Goal: Transaction & Acquisition: Book appointment/travel/reservation

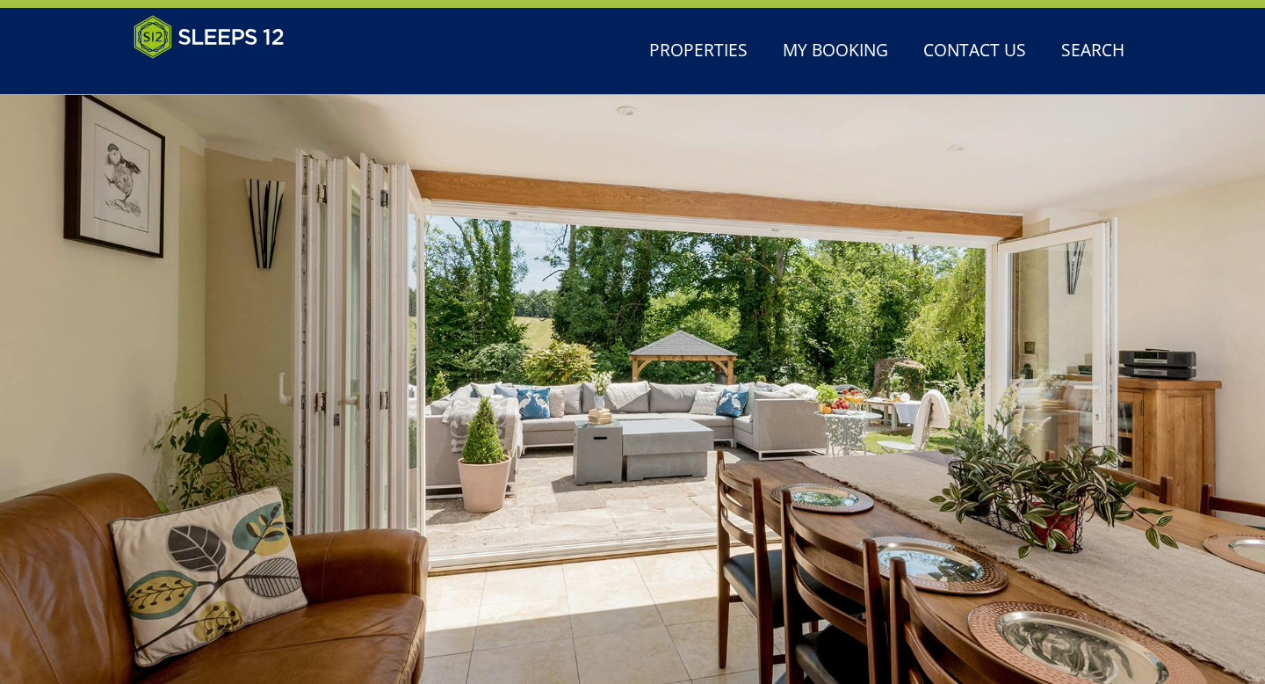
scroll to position [88, 0]
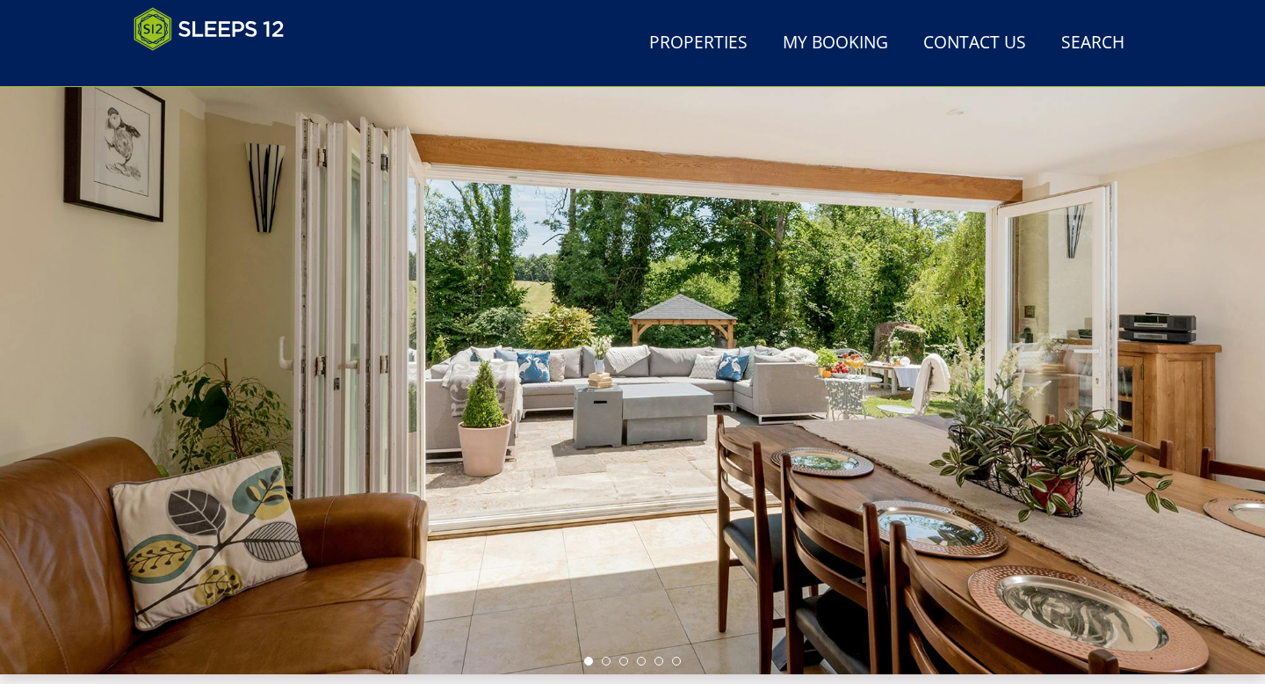
click at [603, 664] on div "Guests 1 2 3 4 5 6 7 8 9 10 11 12 13 14 15 16 17 18 19 20 21 22 23 24 25 26 27 …" at bounding box center [632, 366] width 1265 height 615
click at [615, 660] on ul at bounding box center [632, 660] width 97 height 9
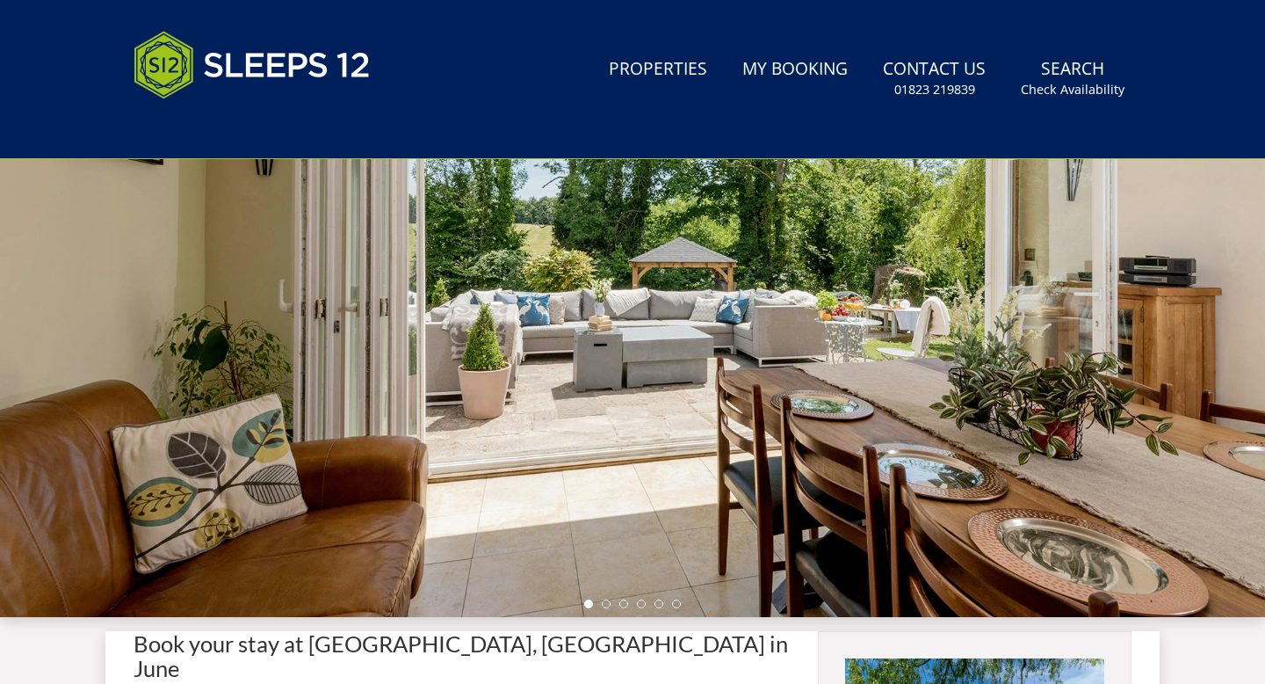
scroll to position [0, 0]
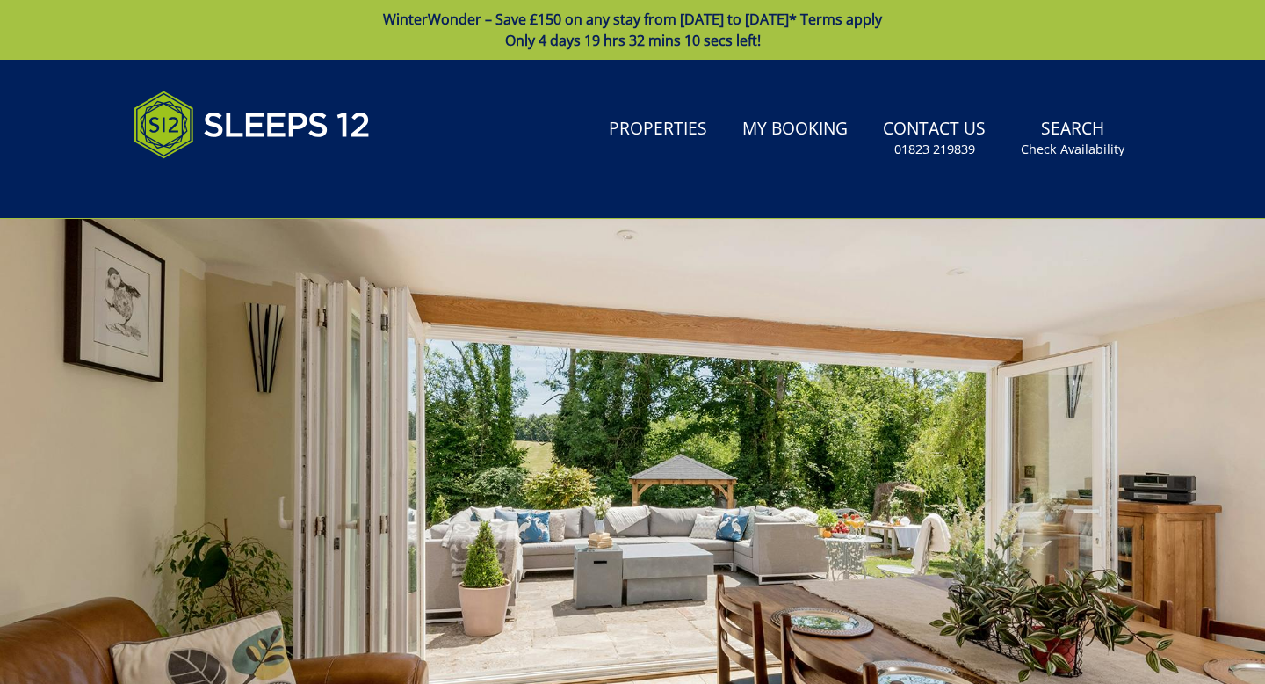
click at [554, 380] on div at bounding box center [632, 526] width 1265 height 615
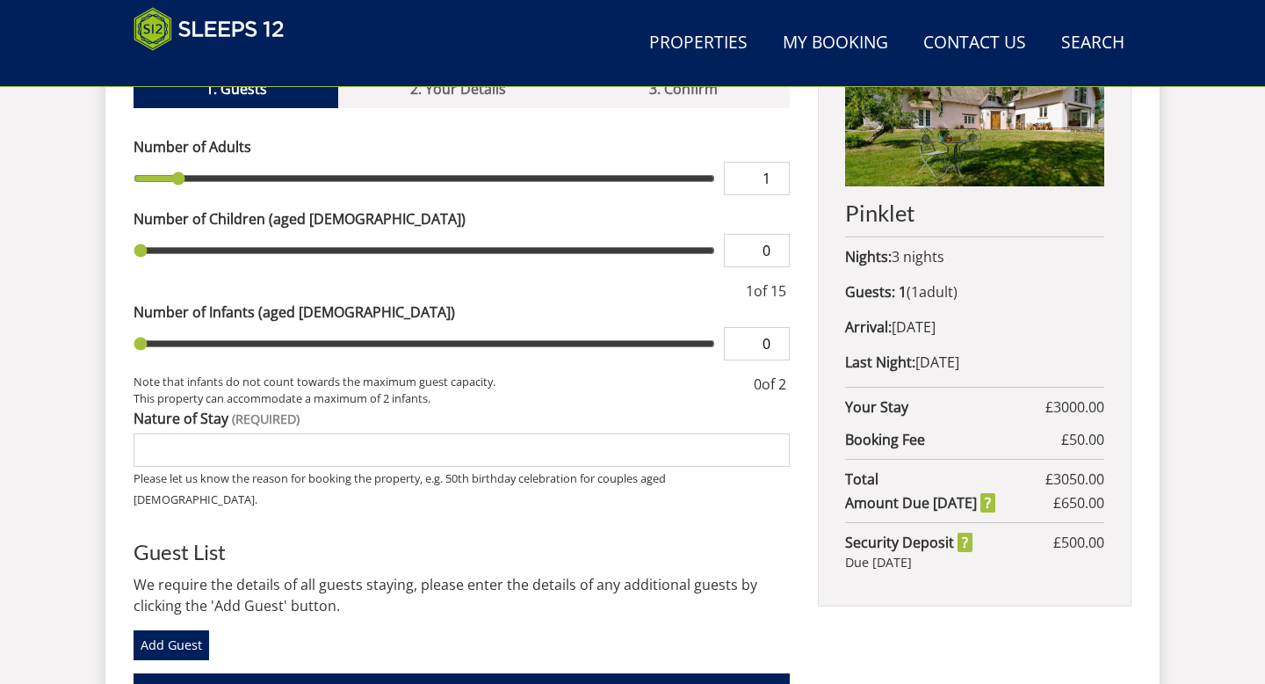
scroll to position [785, 0]
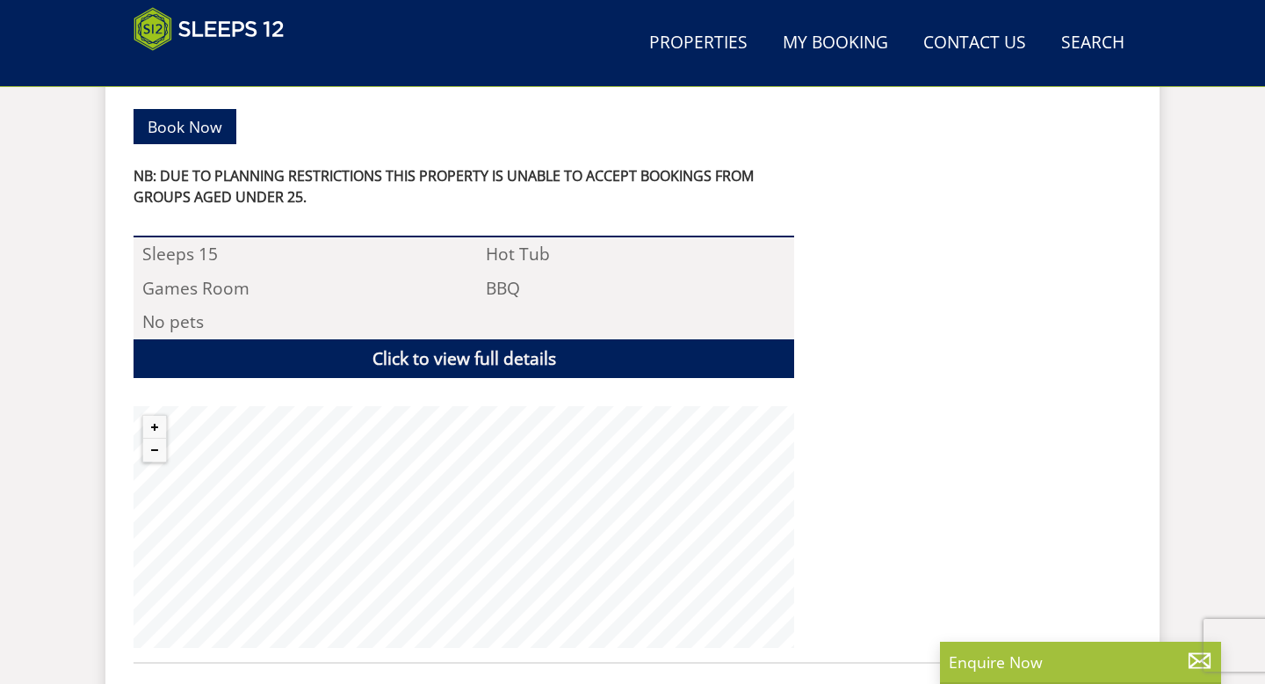
scroll to position [1166, 0]
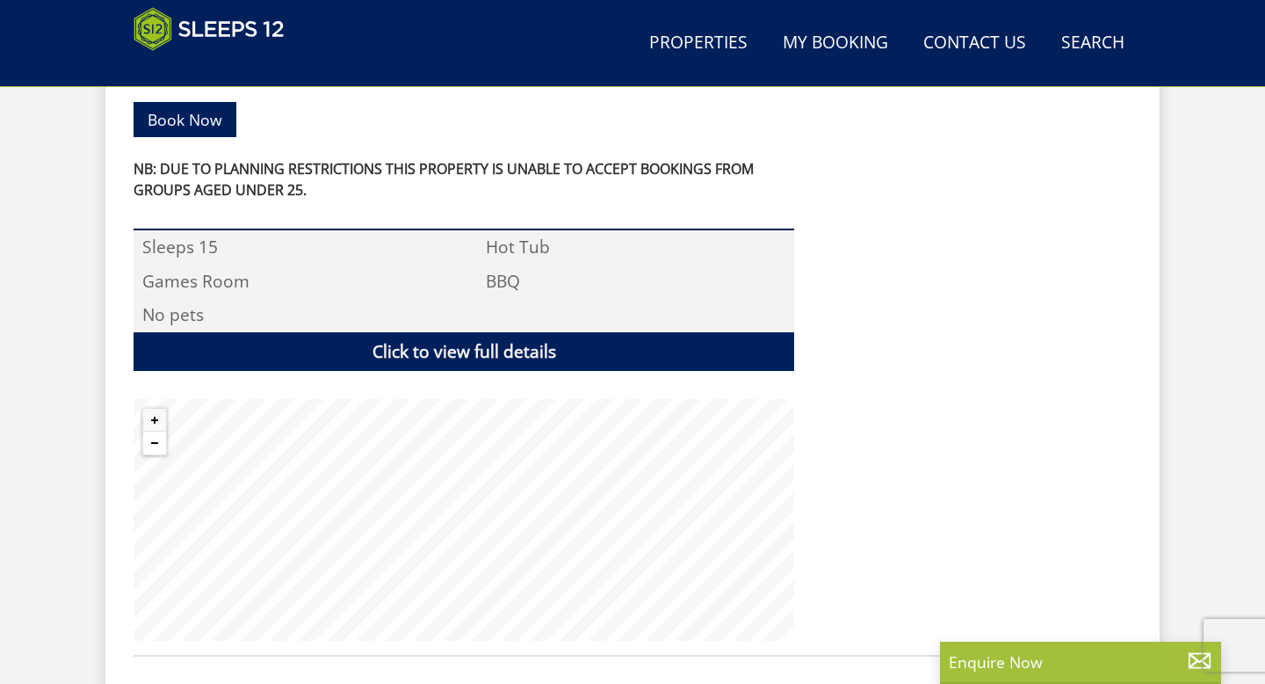
click at [150, 431] on button "Zoom out" at bounding box center [154, 442] width 23 height 23
click at [151, 431] on button "Zoom out" at bounding box center [154, 442] width 23 height 23
click at [153, 431] on button "Zoom out" at bounding box center [154, 442] width 23 height 23
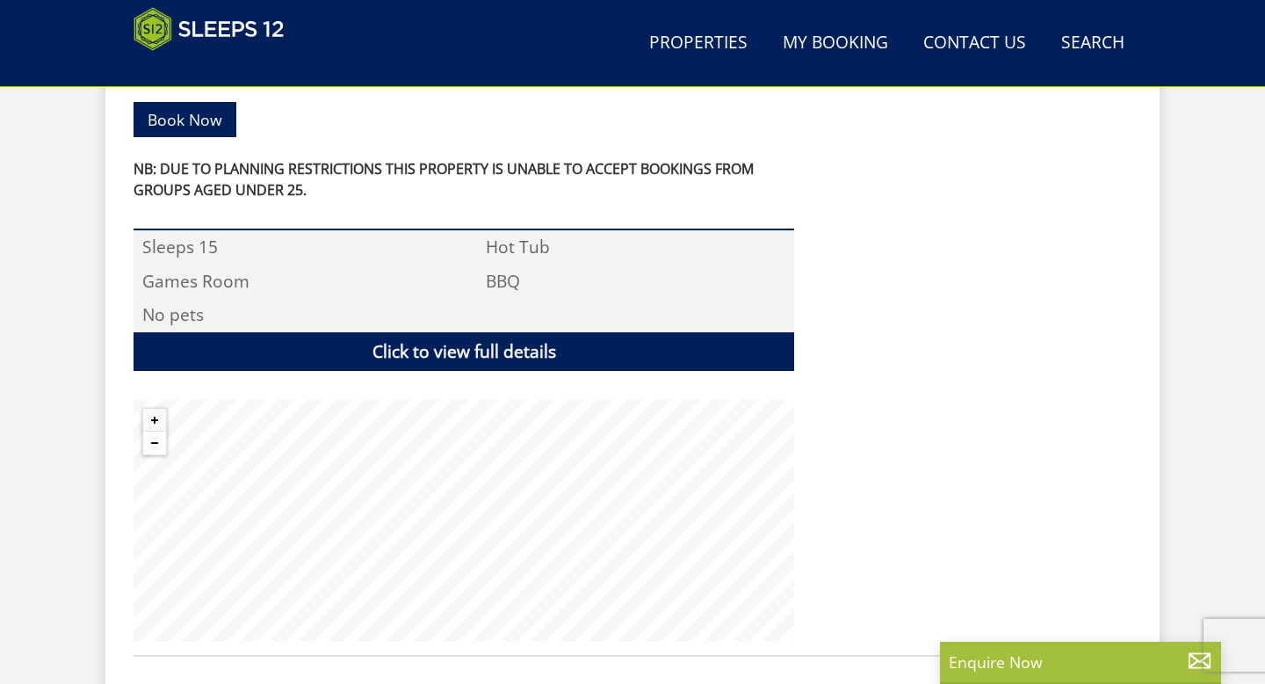
click at [153, 431] on button "Zoom out" at bounding box center [154, 442] width 23 height 23
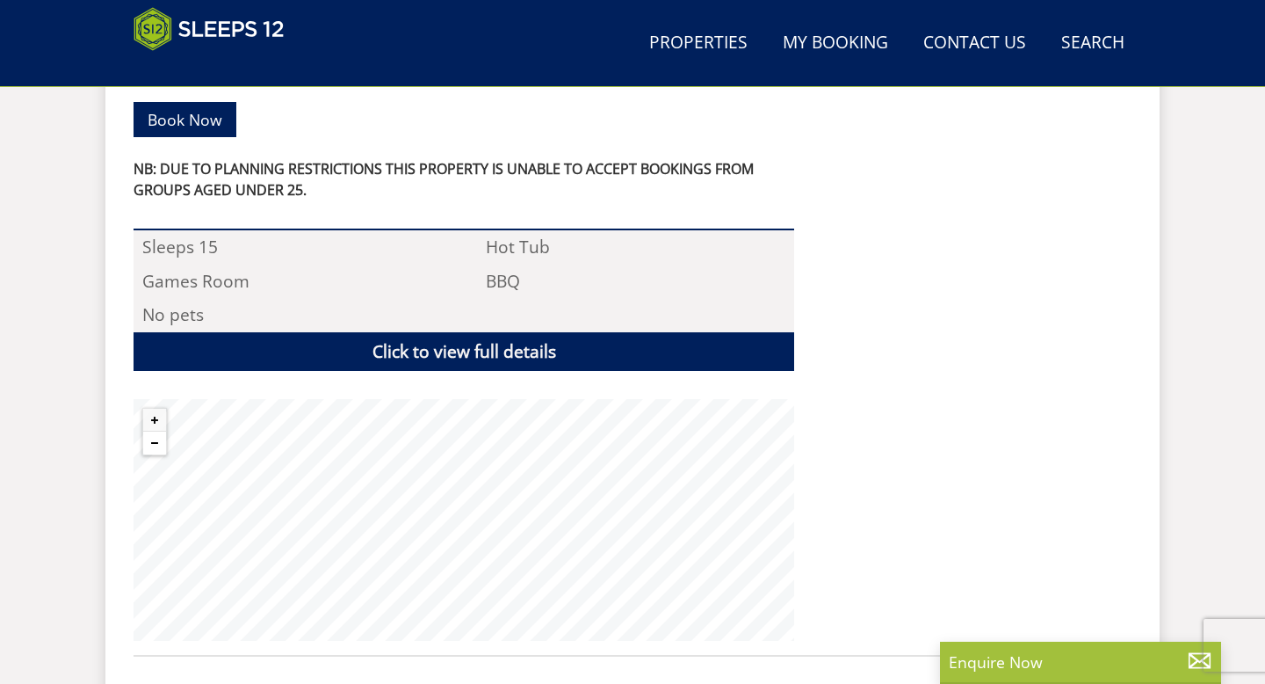
click at [153, 431] on button "Zoom out" at bounding box center [154, 442] width 23 height 23
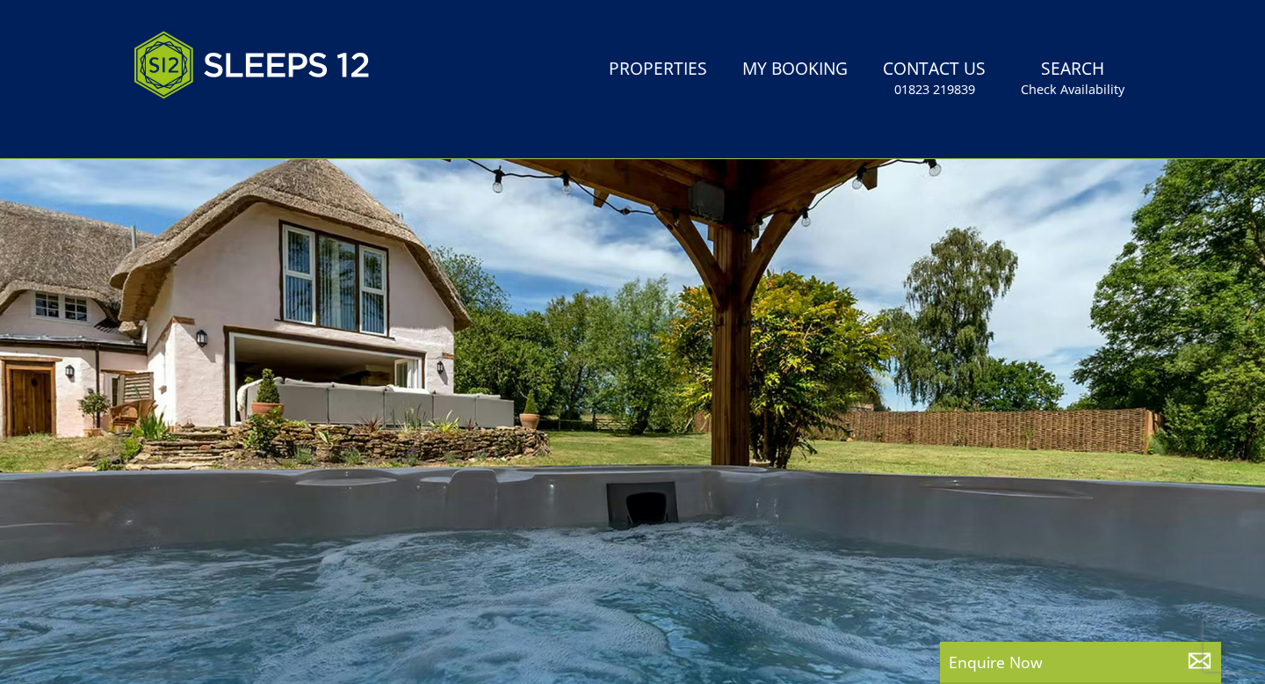
scroll to position [0, 0]
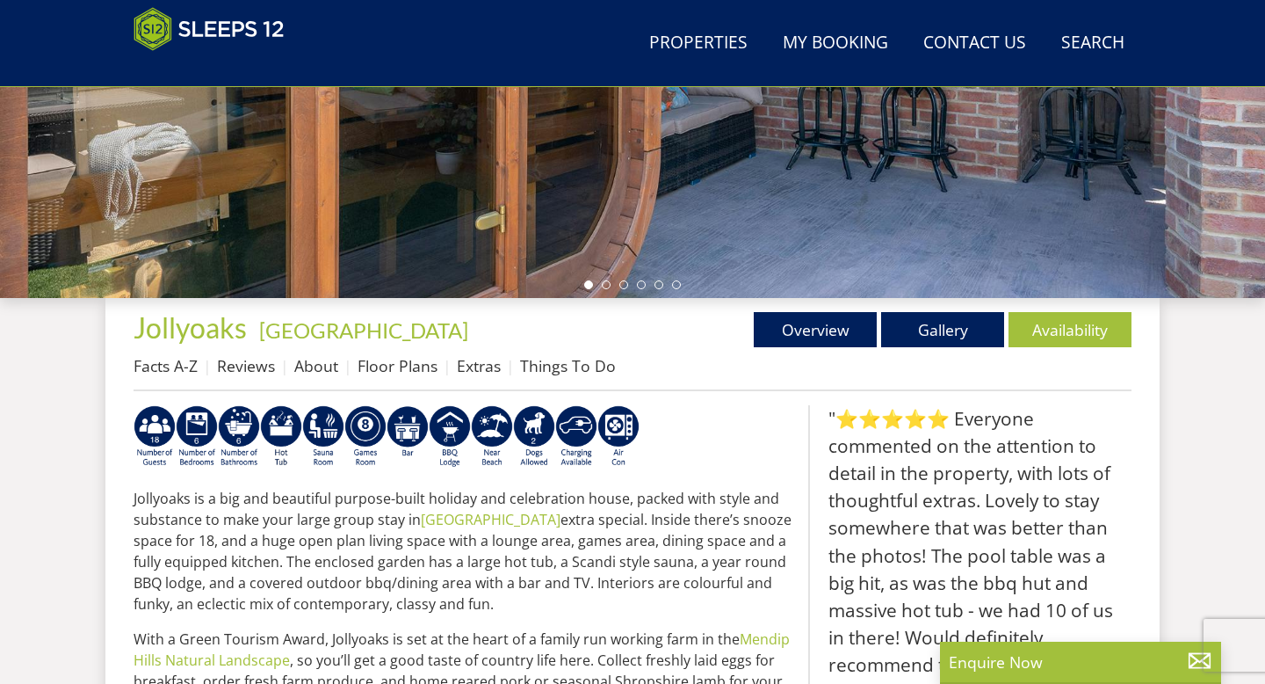
scroll to position [467, 0]
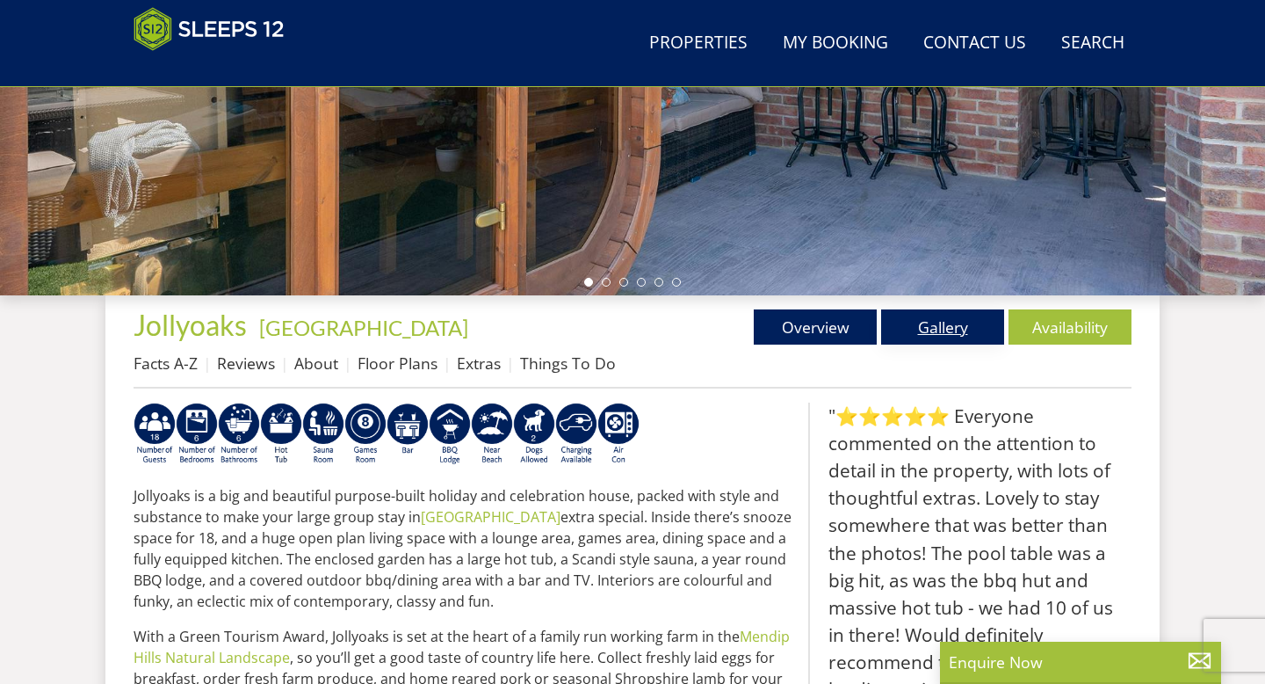
click at [960, 327] on link "Gallery" at bounding box center [942, 326] width 123 height 35
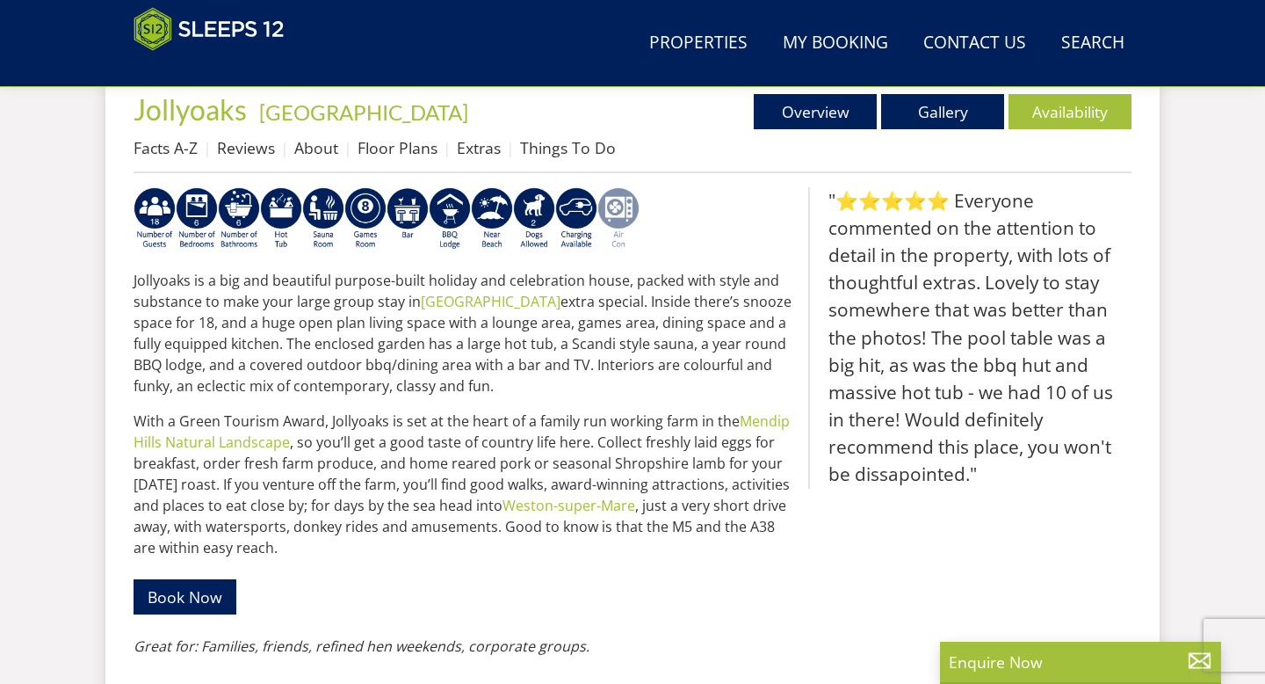
scroll to position [1230, 0]
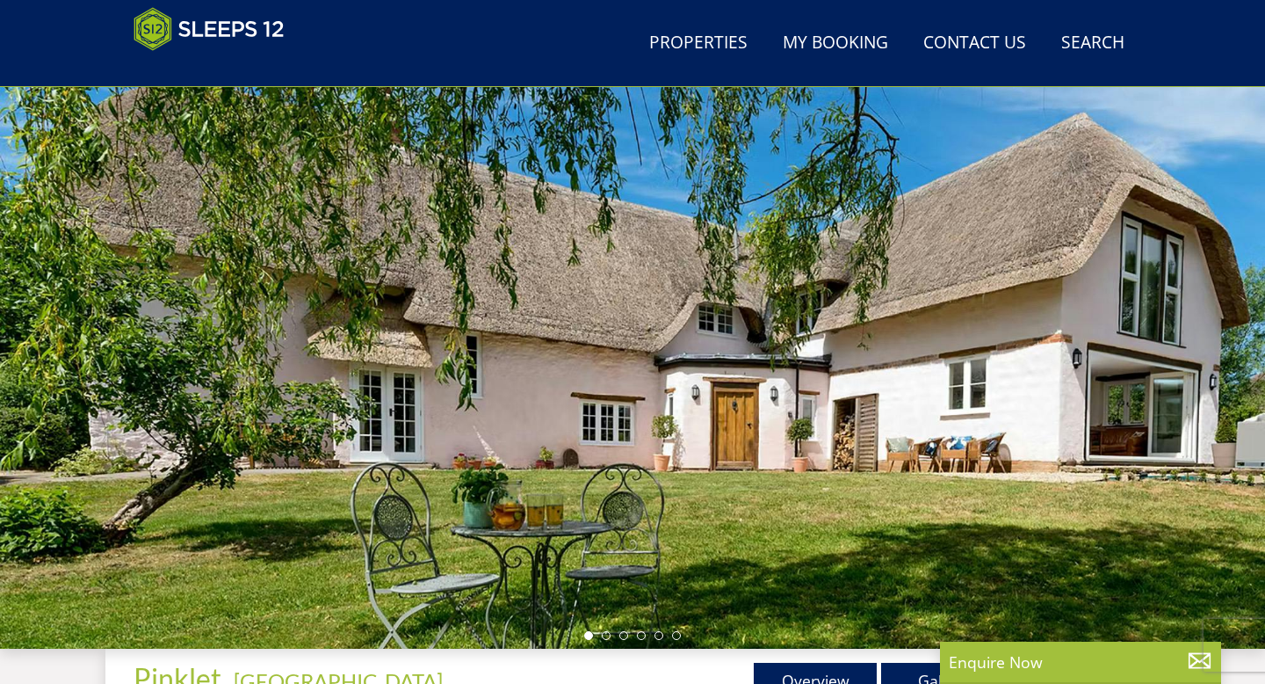
scroll to position [214, 0]
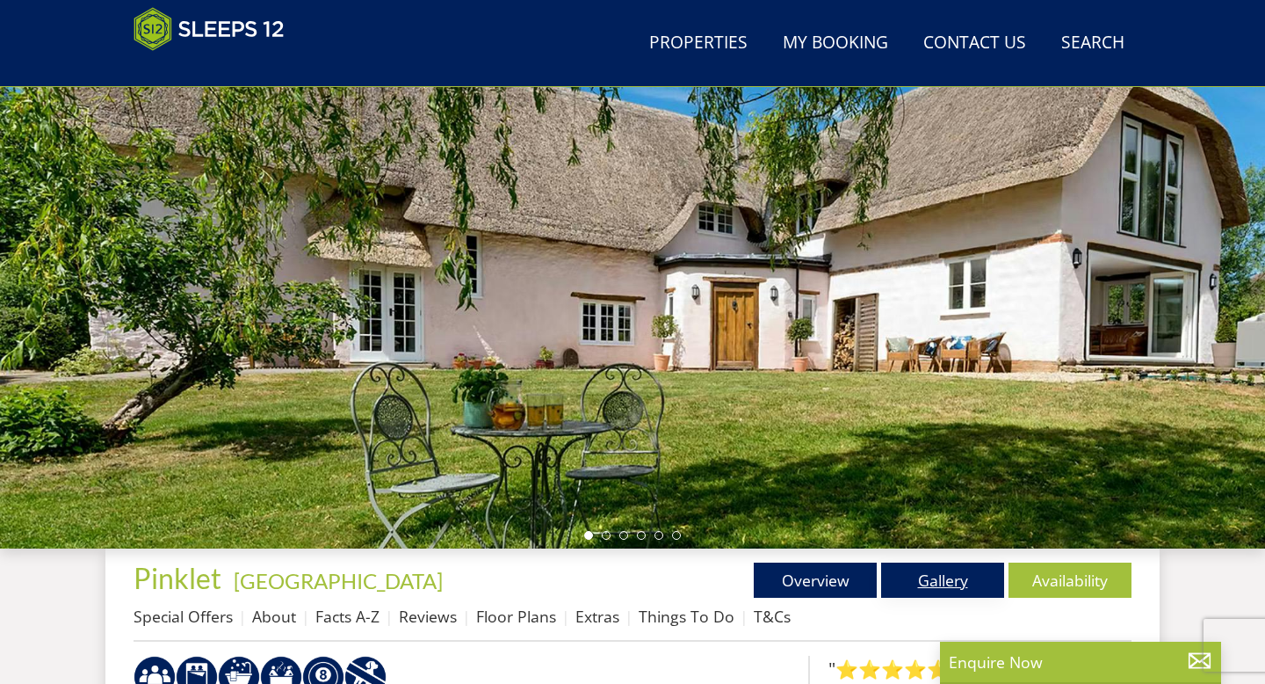
click at [931, 582] on link "Gallery" at bounding box center [942, 579] width 123 height 35
